Goal: Check status

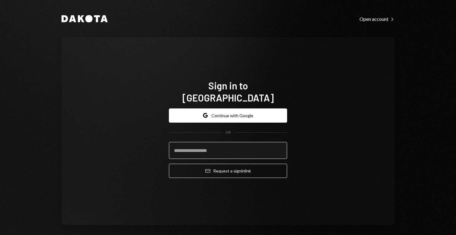
click at [224, 144] on input "email" at bounding box center [228, 150] width 118 height 17
type input "**********"
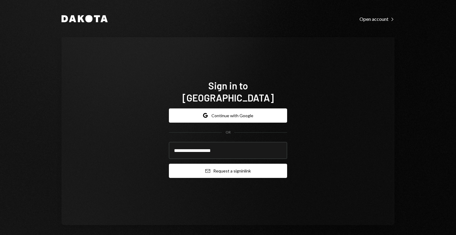
click at [237, 167] on button "Email Request a sign in link" at bounding box center [228, 170] width 118 height 14
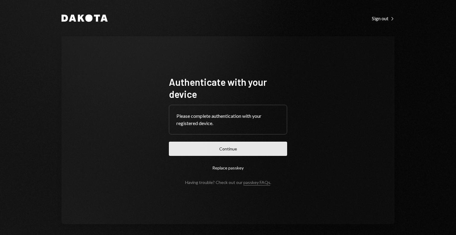
click at [258, 147] on button "Continue" at bounding box center [228, 148] width 118 height 14
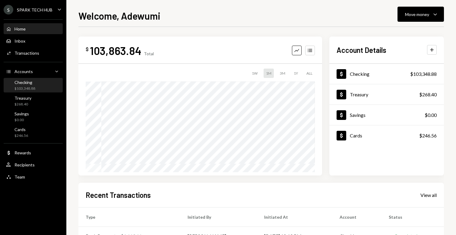
click at [40, 84] on div "Checking $103,348.88" at bounding box center [33, 85] width 54 height 11
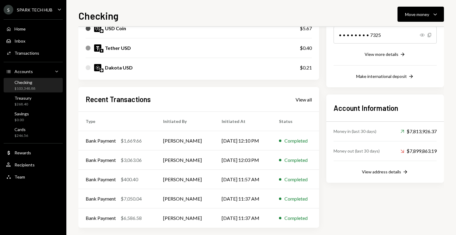
scroll to position [109, 0]
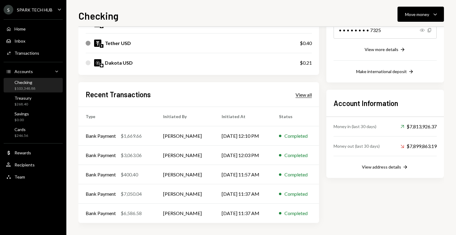
click at [302, 93] on div "View all" at bounding box center [304, 95] width 16 height 6
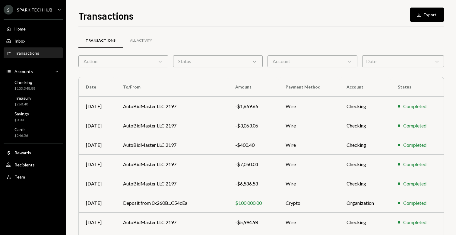
click at [378, 64] on div "Date Chevron Down" at bounding box center [403, 61] width 82 height 12
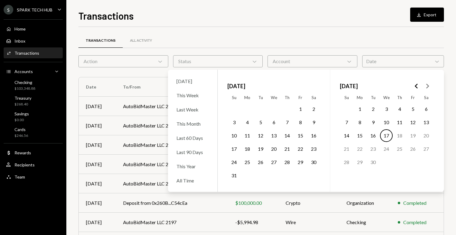
click at [426, 120] on button "13" at bounding box center [426, 122] width 13 height 13
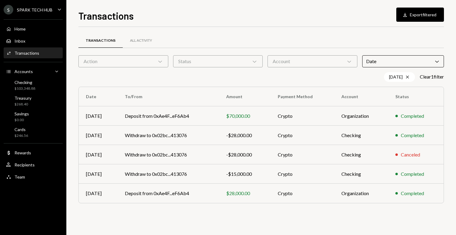
click at [203, 213] on div "Transactions All Activity Action Chevron Down Status Chevron Down Account Chevr…" at bounding box center [260, 125] width 365 height 179
click at [405, 78] on icon "Cross" at bounding box center [407, 76] width 5 height 5
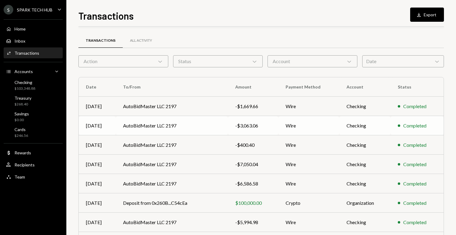
scroll to position [80, 0]
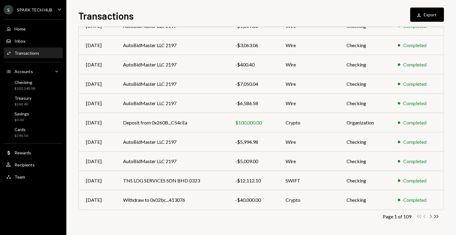
click at [431, 216] on icon "button" at bounding box center [431, 215] width 2 height 3
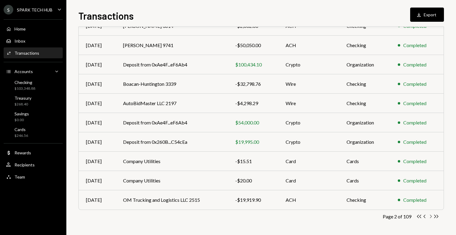
click at [432, 216] on icon "Chevron Right" at bounding box center [431, 216] width 6 height 6
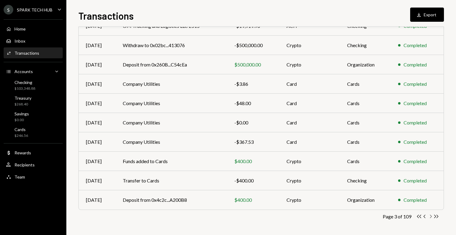
click at [430, 217] on icon "Chevron Right" at bounding box center [431, 216] width 6 height 6
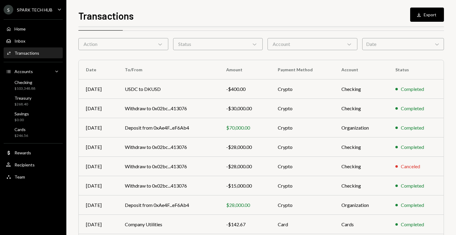
scroll to position [16, 0]
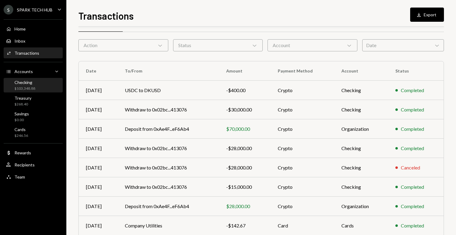
click at [23, 82] on div "Checking" at bounding box center [24, 82] width 21 height 5
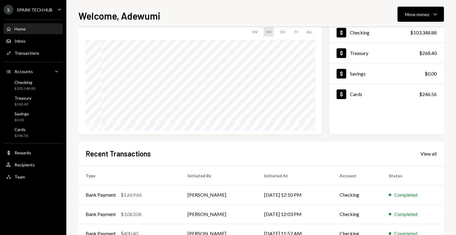
scroll to position [100, 0]
